Goal: Find specific page/section: Find specific page/section

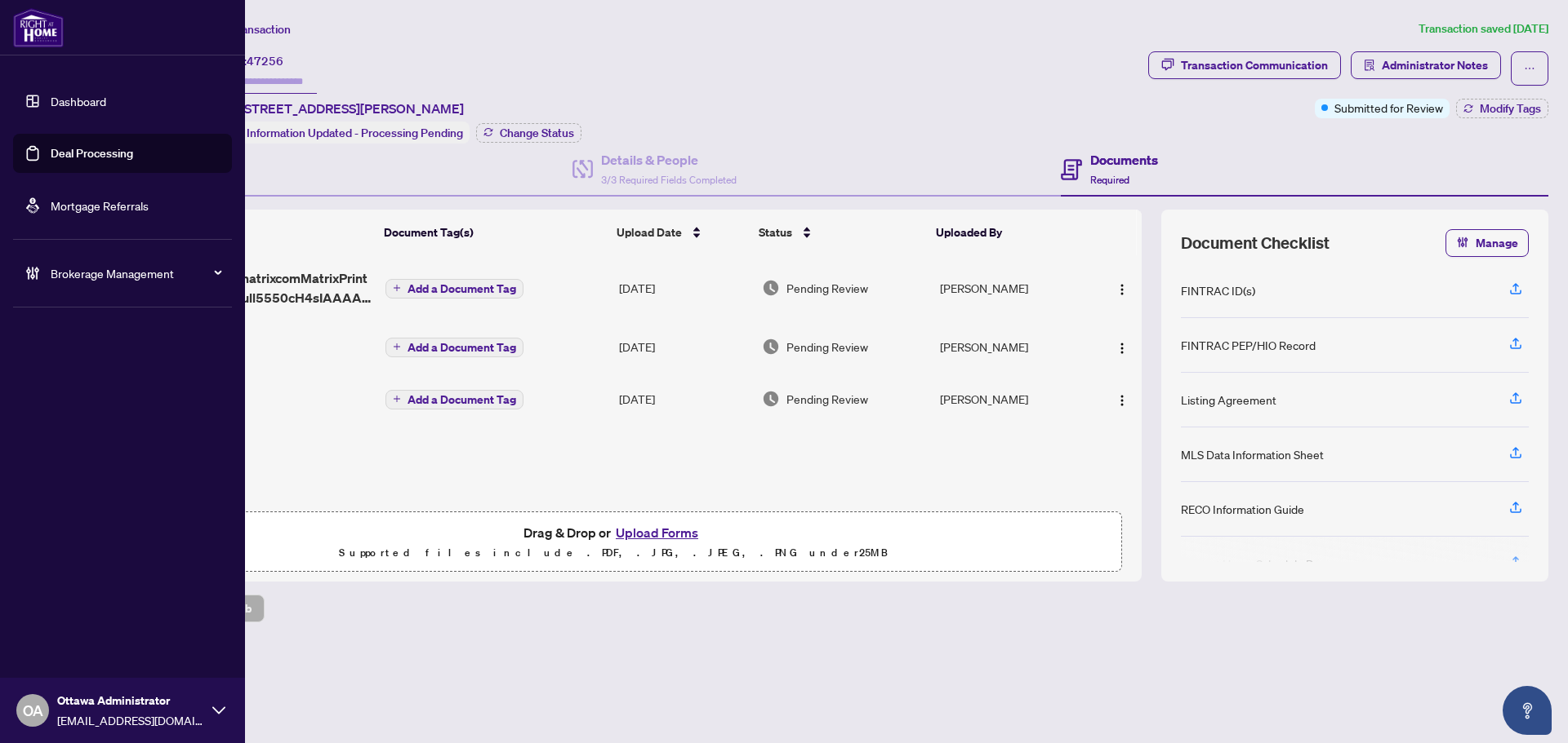
drag, startPoint x: 65, startPoint y: 147, endPoint x: 76, endPoint y: 140, distance: 13.0
click at [65, 147] on link "Deal Processing" at bounding box center [91, 153] width 82 height 15
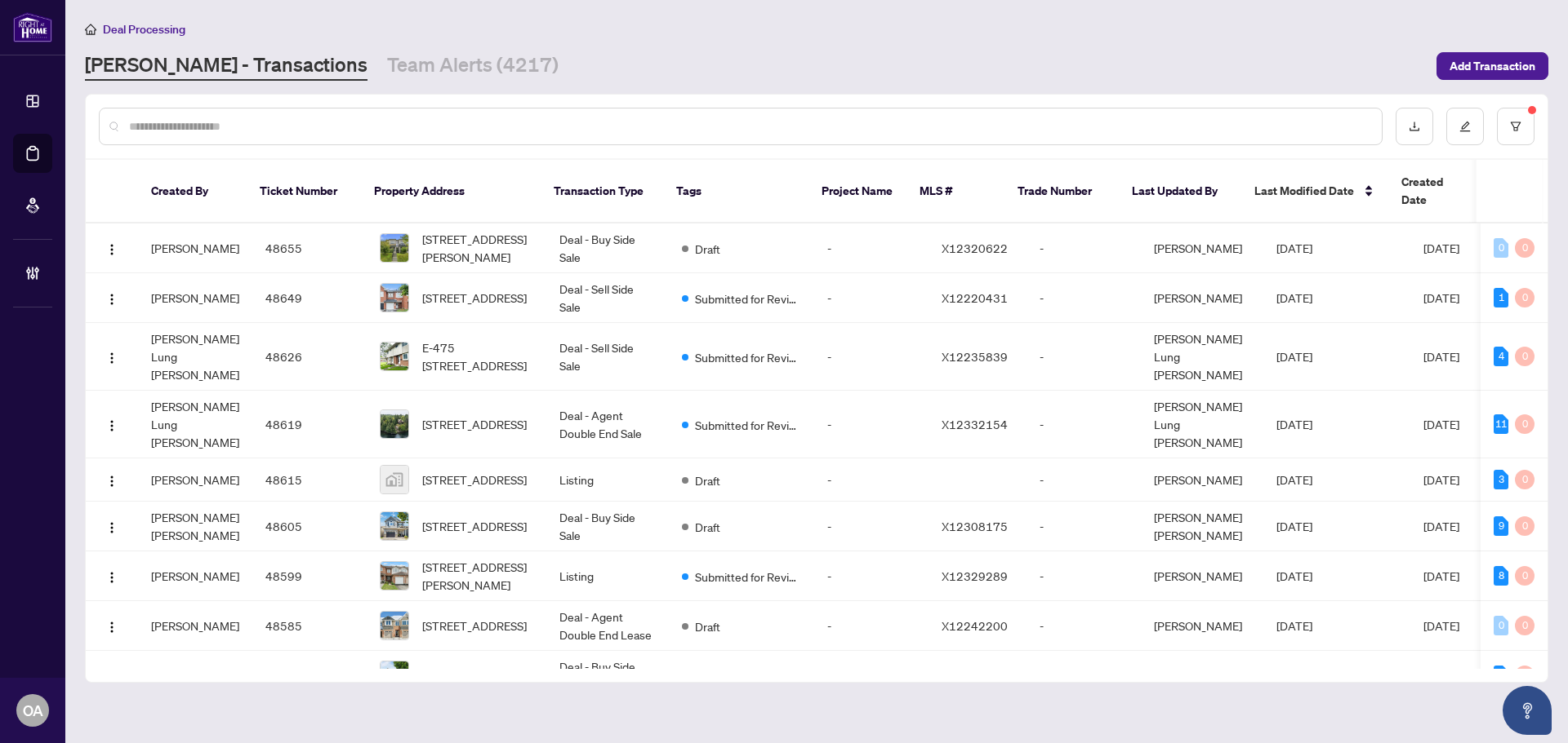
click at [357, 122] on input "text" at bounding box center [749, 126] width 1239 height 18
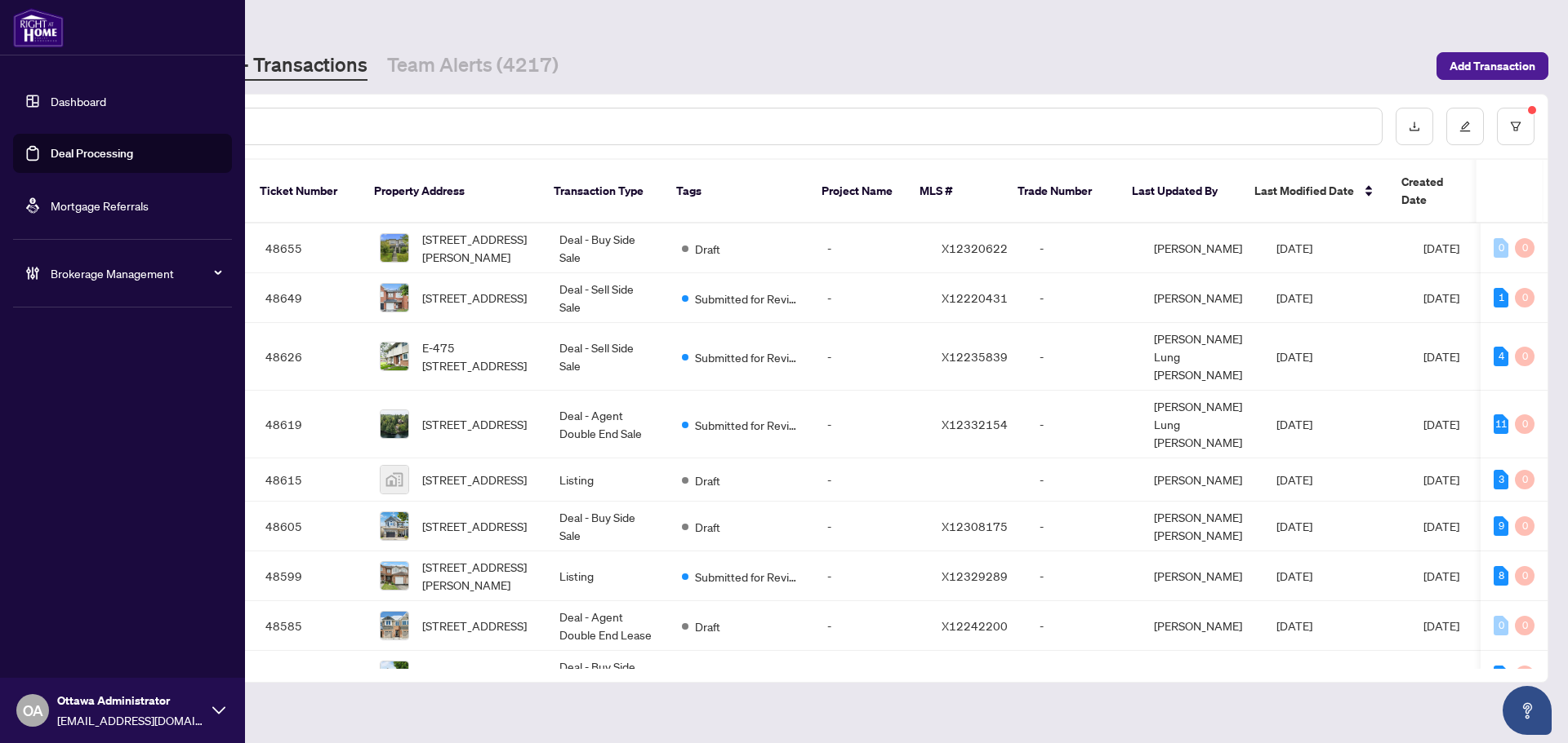
click at [117, 151] on link "Deal Processing" at bounding box center [91, 153] width 82 height 15
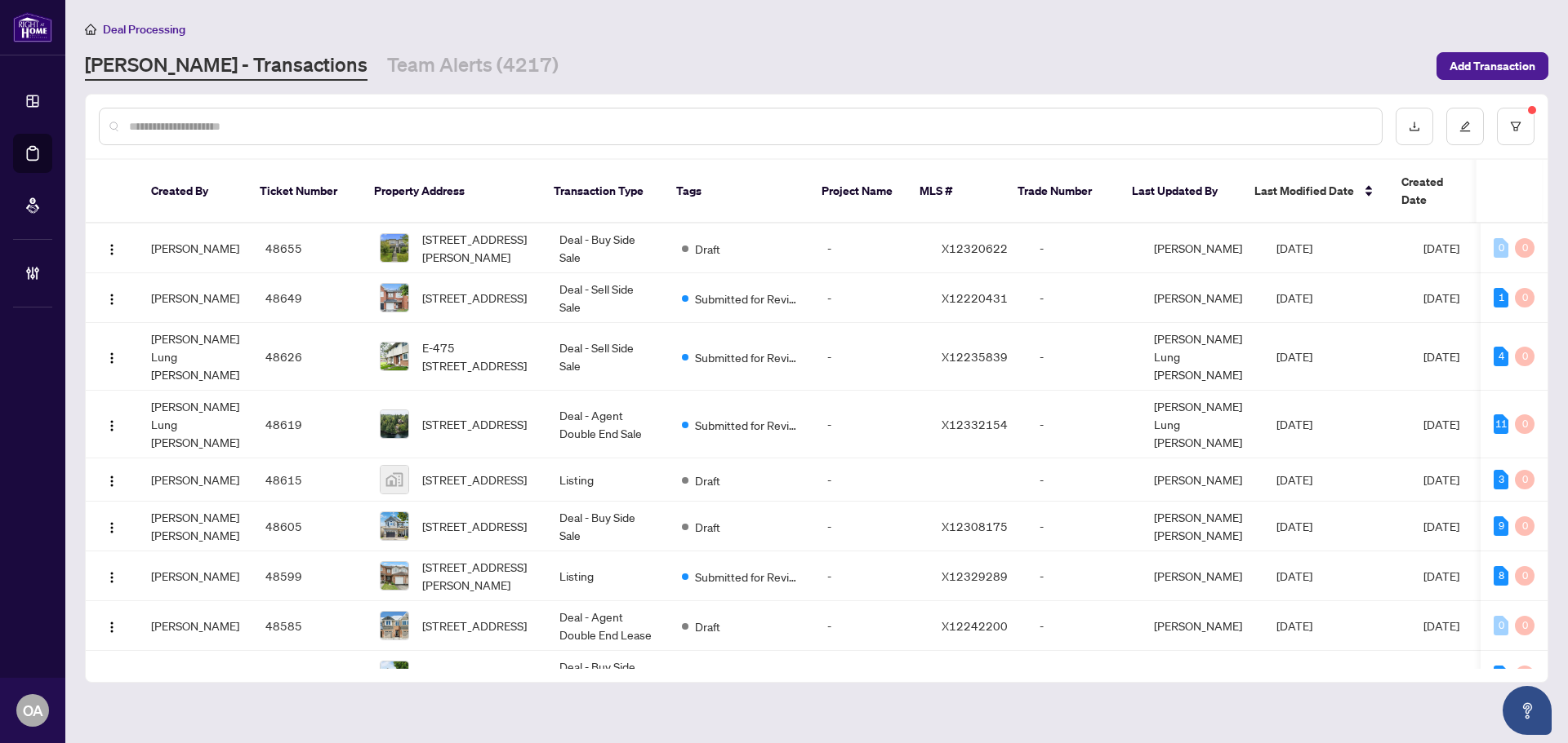
click at [518, 132] on input "text" at bounding box center [749, 126] width 1239 height 18
click at [304, 126] on input "text" at bounding box center [749, 126] width 1239 height 18
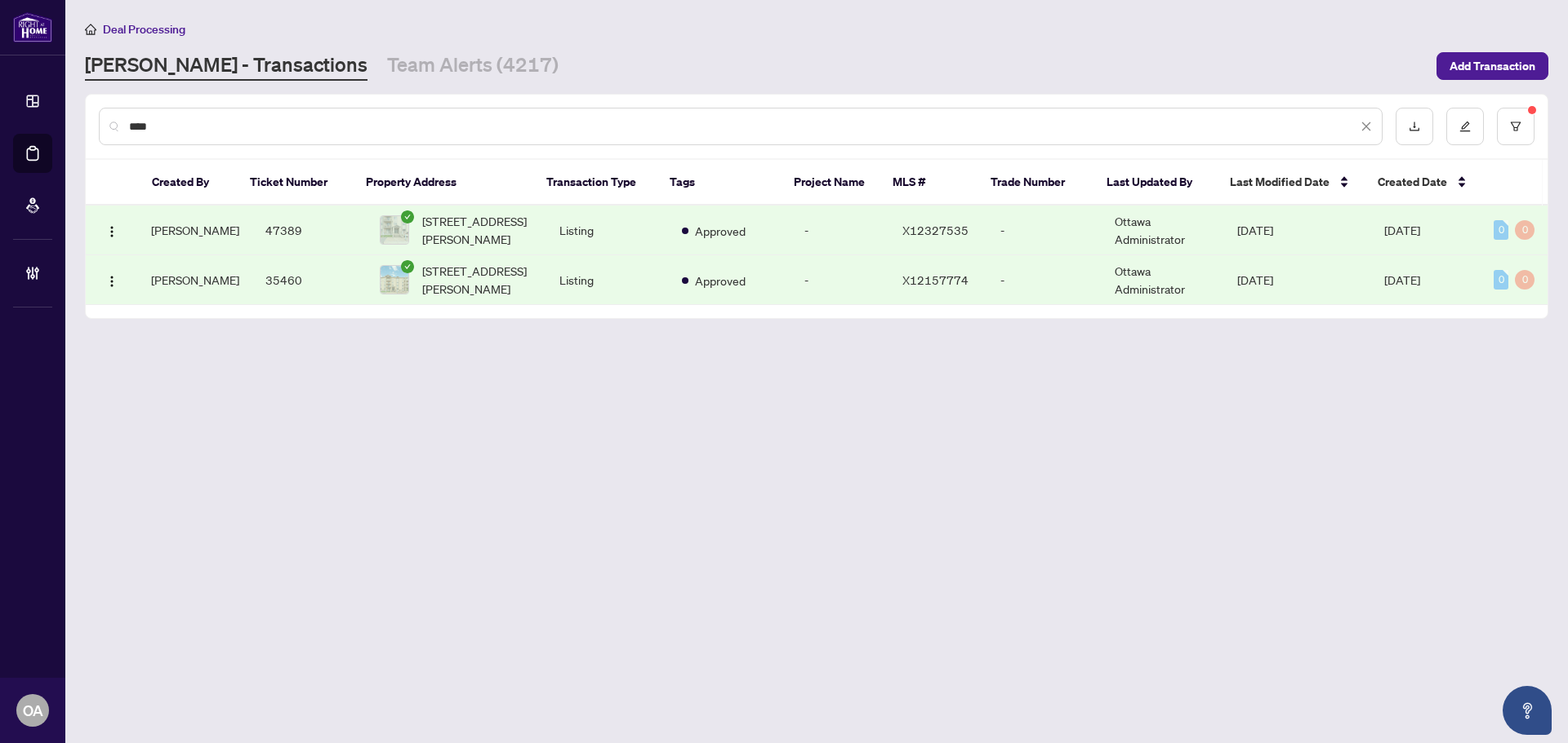
type input "****"
click at [496, 277] on span "[STREET_ADDRESS][PERSON_NAME]" at bounding box center [477, 280] width 111 height 36
